Goal: Task Accomplishment & Management: Complete application form

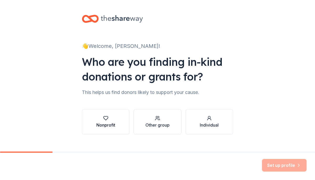
click at [101, 121] on div "Nonprofit" at bounding box center [105, 121] width 19 height 13
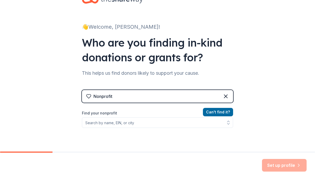
scroll to position [24, 0]
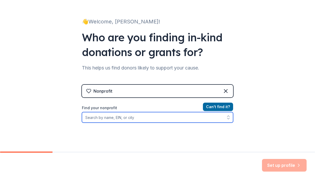
click at [137, 118] on input "Find your nonprofit" at bounding box center [157, 117] width 151 height 11
paste input "[US_EMPLOYER_IDENTIFICATION_NUMBER]"
type input "[US_EMPLOYER_IDENTIFICATION_NUMBER]"
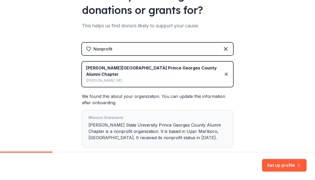
scroll to position [92, 0]
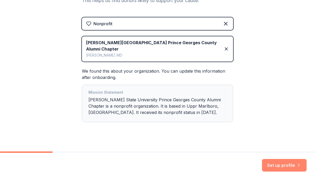
click at [274, 166] on button "Set up profile" at bounding box center [284, 165] width 45 height 13
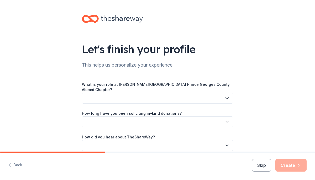
click at [190, 94] on button "button" at bounding box center [157, 98] width 151 height 11
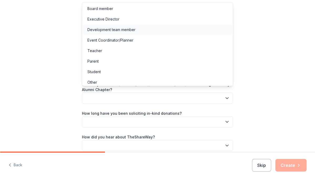
click at [202, 29] on div "Development team member" at bounding box center [157, 29] width 149 height 11
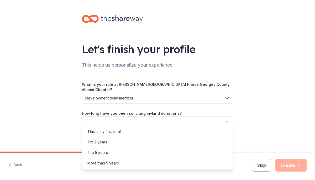
click at [137, 118] on button "button" at bounding box center [157, 121] width 151 height 11
click at [127, 142] on div "1 to 2 years" at bounding box center [157, 142] width 149 height 11
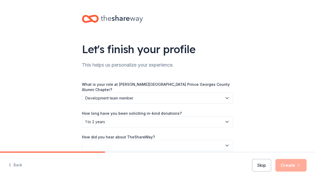
click at [130, 119] on span "1 to 2 years" at bounding box center [153, 122] width 137 height 6
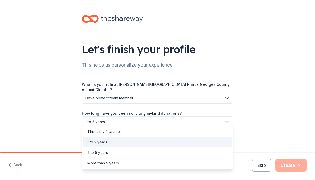
click at [266, 102] on div "Let's finish your profile This helps us personalize your experience. What is yo…" at bounding box center [157, 88] width 315 height 176
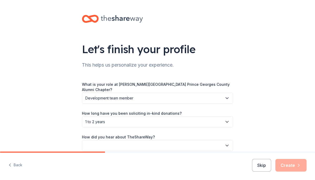
scroll to position [20, 0]
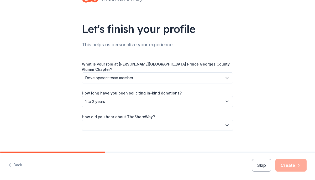
click at [195, 120] on button "button" at bounding box center [157, 125] width 151 height 11
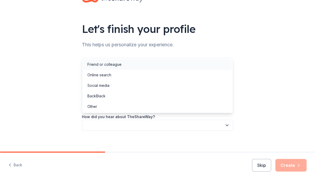
click at [200, 65] on div "Friend or colleague" at bounding box center [157, 64] width 149 height 11
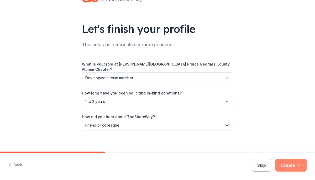
click at [287, 164] on button "Create" at bounding box center [291, 165] width 31 height 13
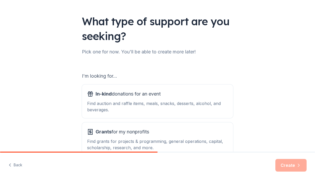
scroll to position [61, 0]
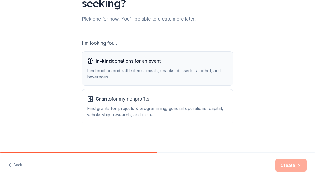
click at [226, 76] on div "Find auction and raffle items, meals, snacks, desserts, alcohol, and beverages." at bounding box center [157, 73] width 141 height 13
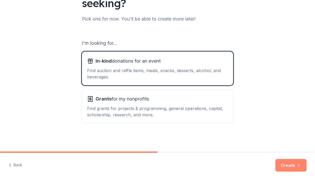
click at [291, 165] on button "Create" at bounding box center [291, 165] width 31 height 13
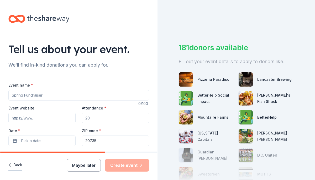
click at [22, 164] on button "Back" at bounding box center [15, 165] width 14 height 11
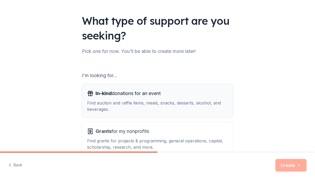
scroll to position [30, 0]
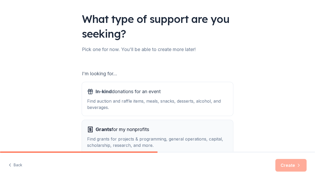
click at [107, 128] on span "Grants" at bounding box center [104, 129] width 16 height 6
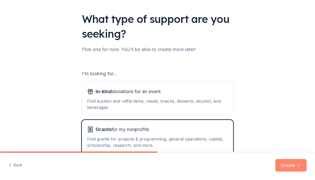
click at [286, 165] on button "Create" at bounding box center [291, 165] width 31 height 13
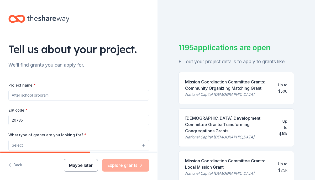
click at [85, 167] on button "Maybe later" at bounding box center [81, 165] width 34 height 13
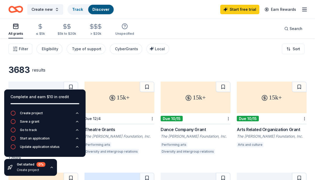
click at [158, 69] on div "3683 results" at bounding box center [157, 70] width 299 height 11
click at [139, 69] on div "3683 results" at bounding box center [157, 70] width 299 height 11
